Goal: Task Accomplishment & Management: Manage account settings

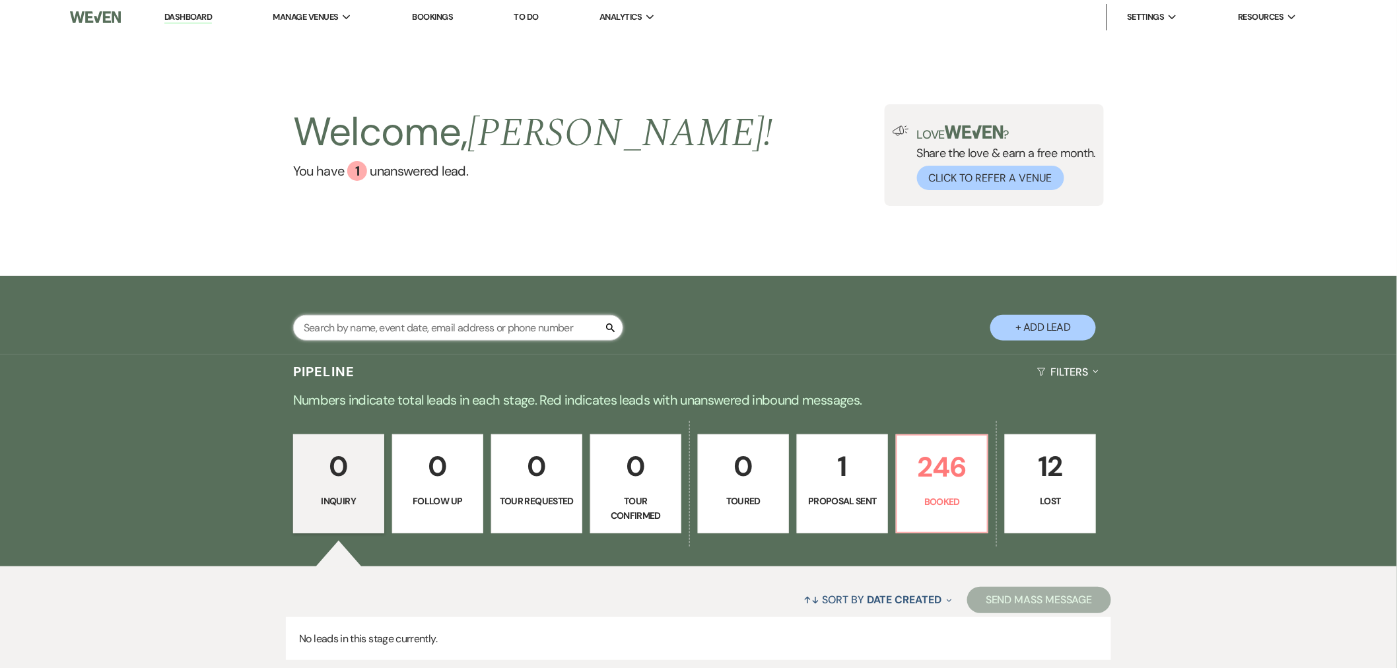
drag, startPoint x: 0, startPoint y: 0, endPoint x: 547, endPoint y: 330, distance: 638.7
click at [547, 330] on input "text" at bounding box center [458, 328] width 330 height 26
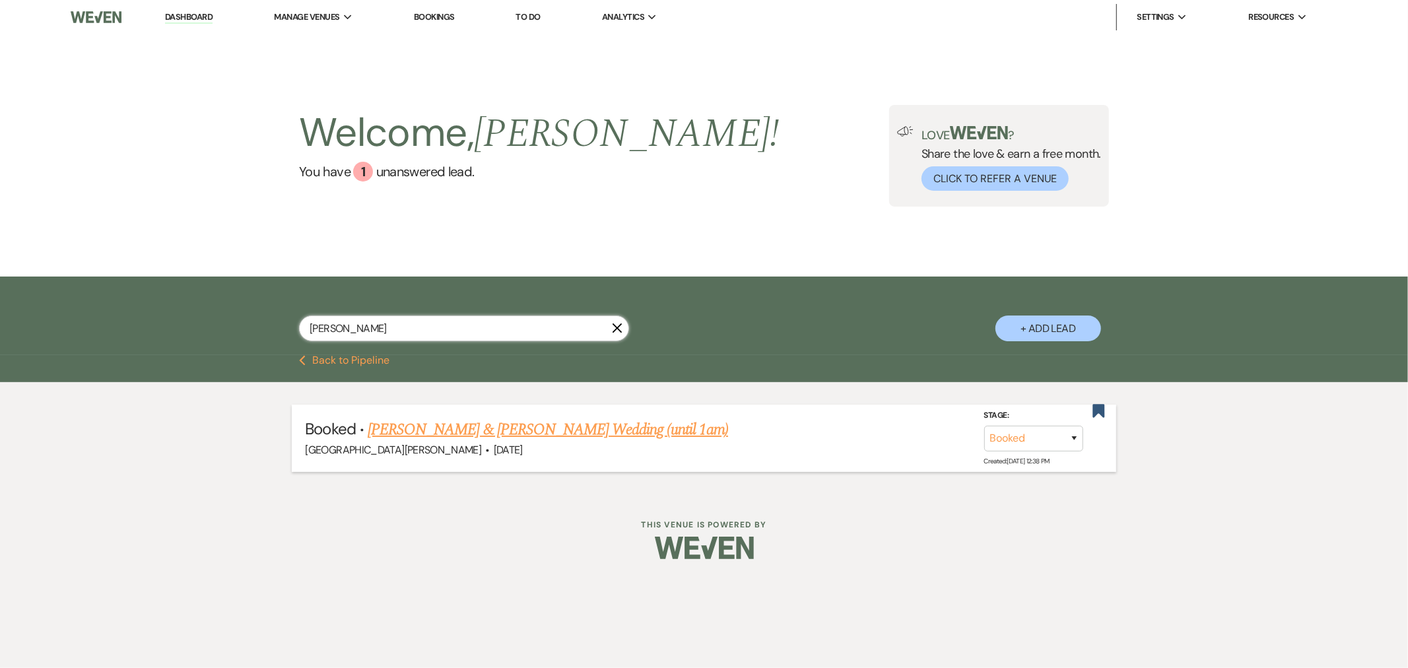
type input "[PERSON_NAME]"
click at [541, 439] on link "[PERSON_NAME] & [PERSON_NAME] Wedding (until 1am)" at bounding box center [548, 430] width 361 height 24
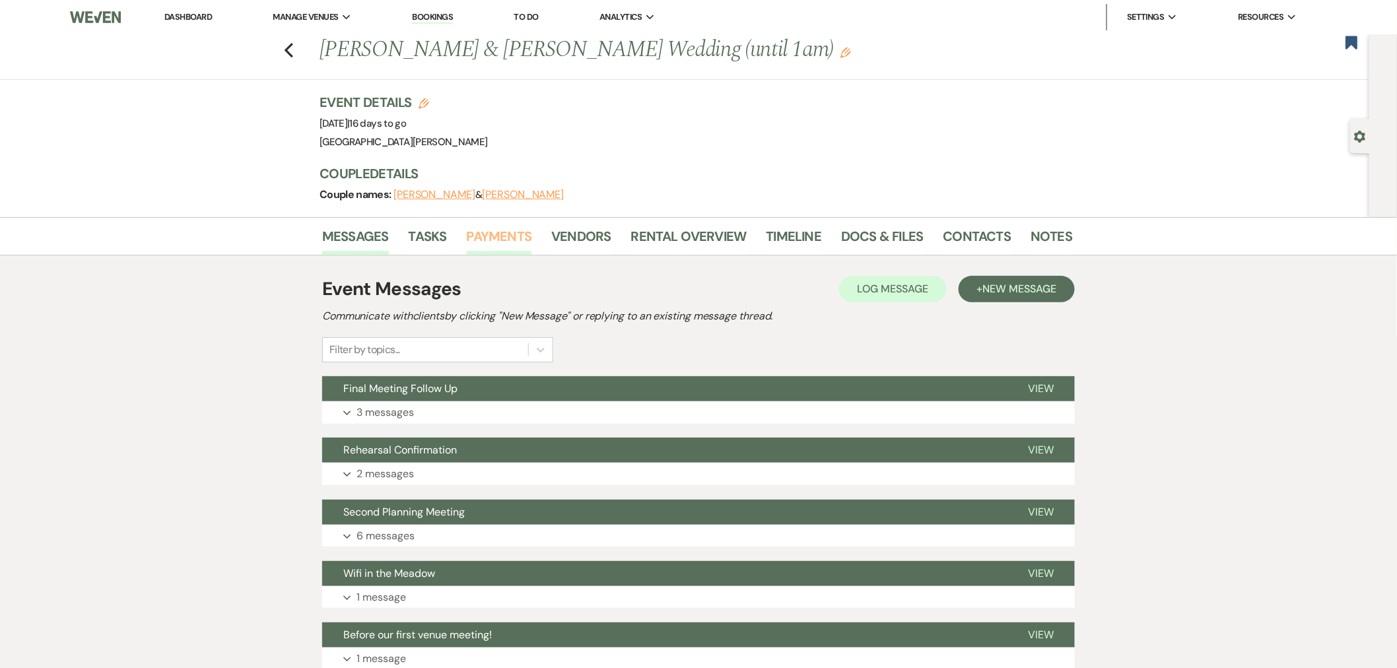
click at [503, 246] on link "Payments" at bounding box center [499, 240] width 65 height 29
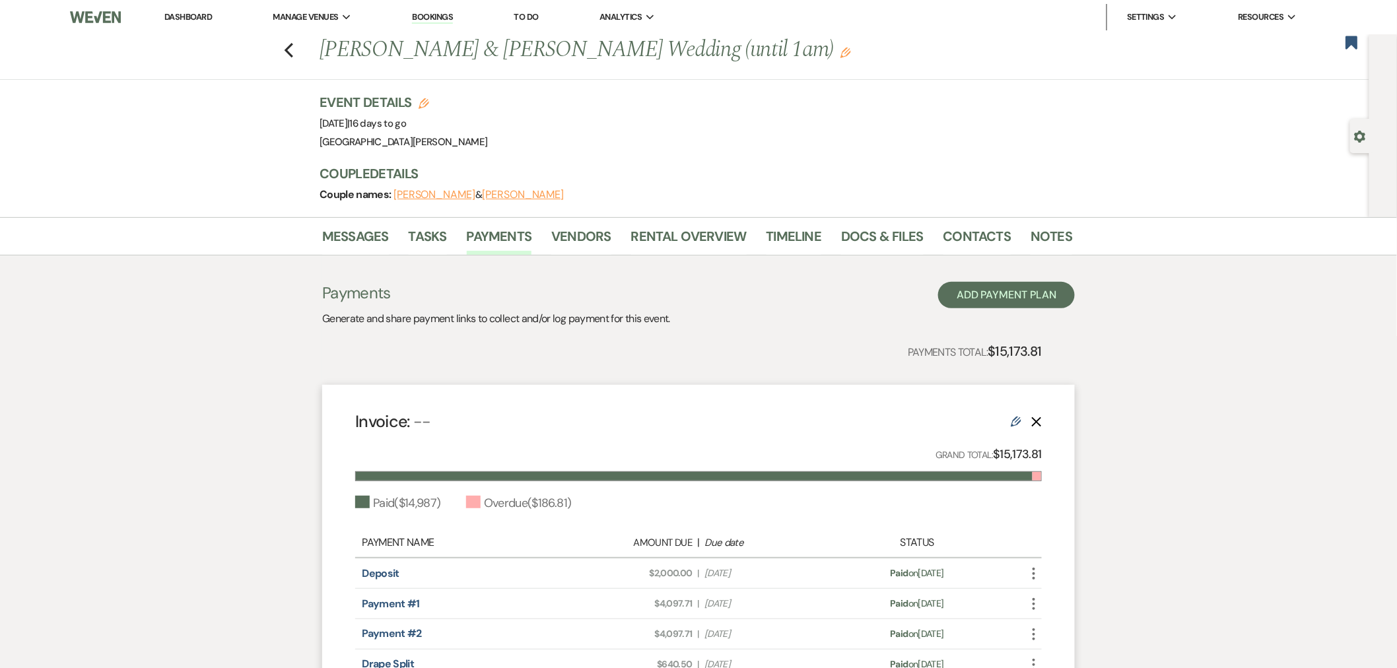
click at [1050, 223] on li "Notes" at bounding box center [1061, 239] width 61 height 32
click at [1050, 240] on link "Notes" at bounding box center [1052, 240] width 42 height 29
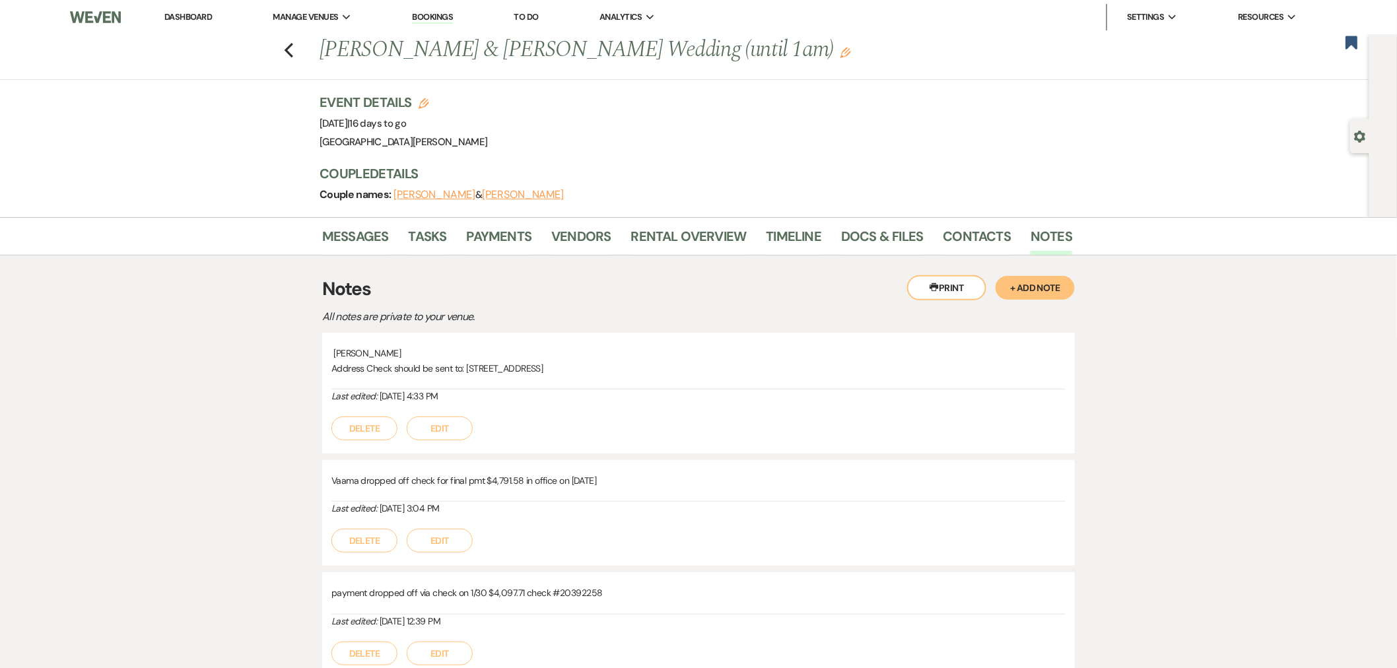
click at [1045, 284] on button "+ Add Note" at bounding box center [1035, 288] width 79 height 24
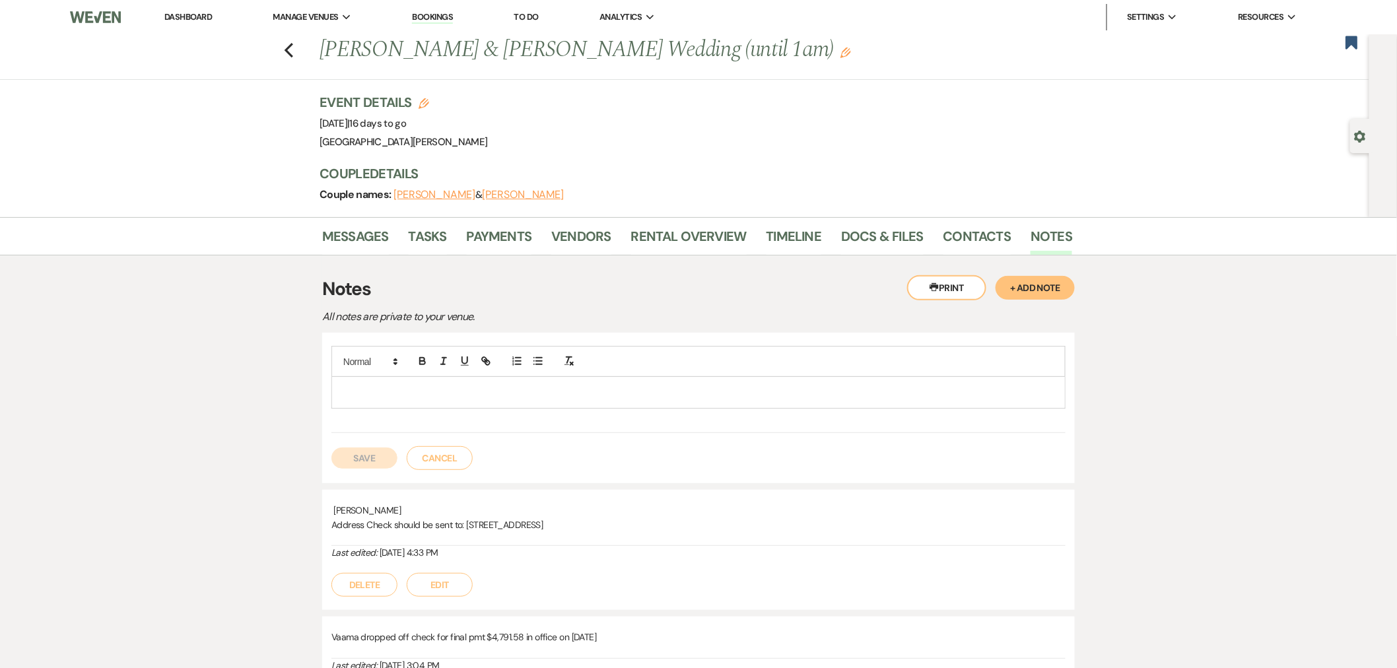
click at [954, 404] on div at bounding box center [698, 392] width 733 height 30
click at [372, 464] on button "Save" at bounding box center [364, 458] width 66 height 21
